Goal: Task Accomplishment & Management: Manage account settings

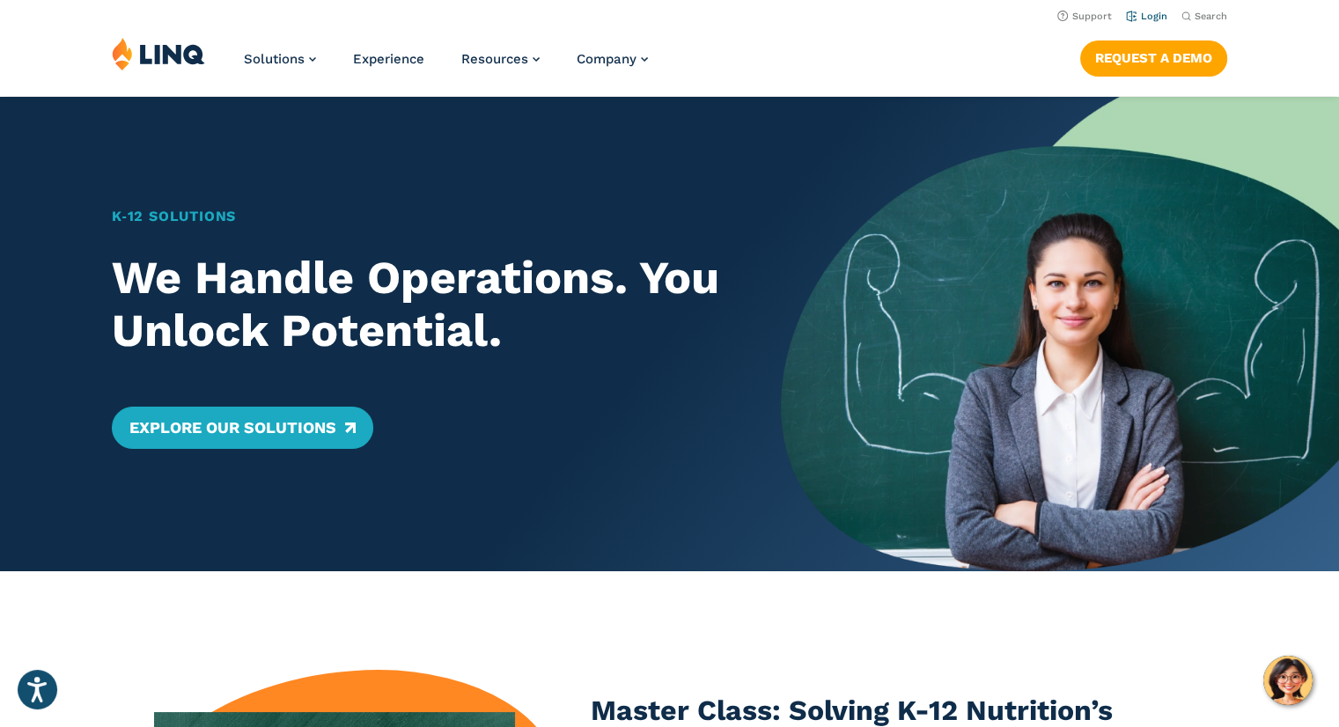
click at [1155, 13] on link "Login" at bounding box center [1146, 16] width 41 height 11
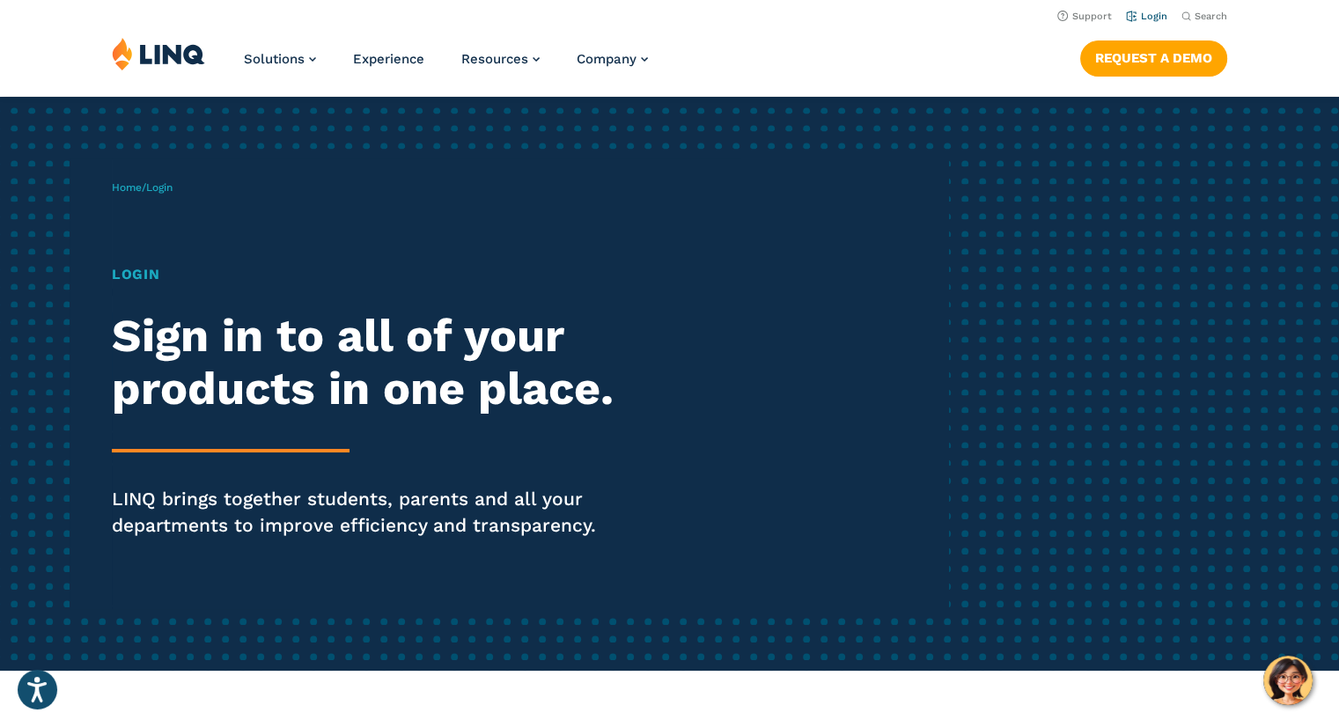
click at [1150, 18] on link "Login" at bounding box center [1146, 16] width 41 height 11
